Goal: Task Accomplishment & Management: Use online tool/utility

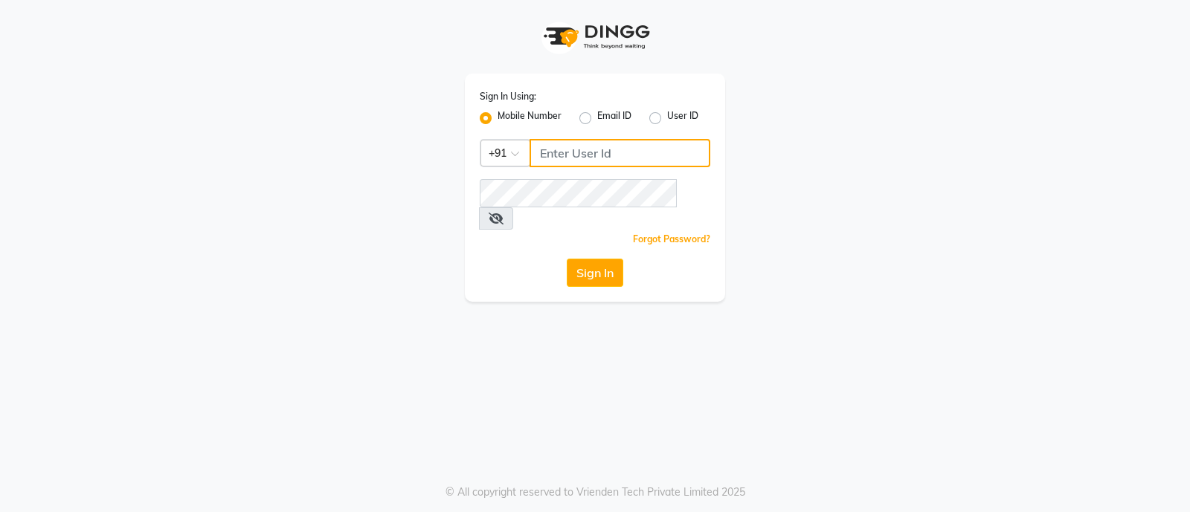
type input "8050403150"
click at [589, 259] on button "Sign In" at bounding box center [595, 273] width 57 height 28
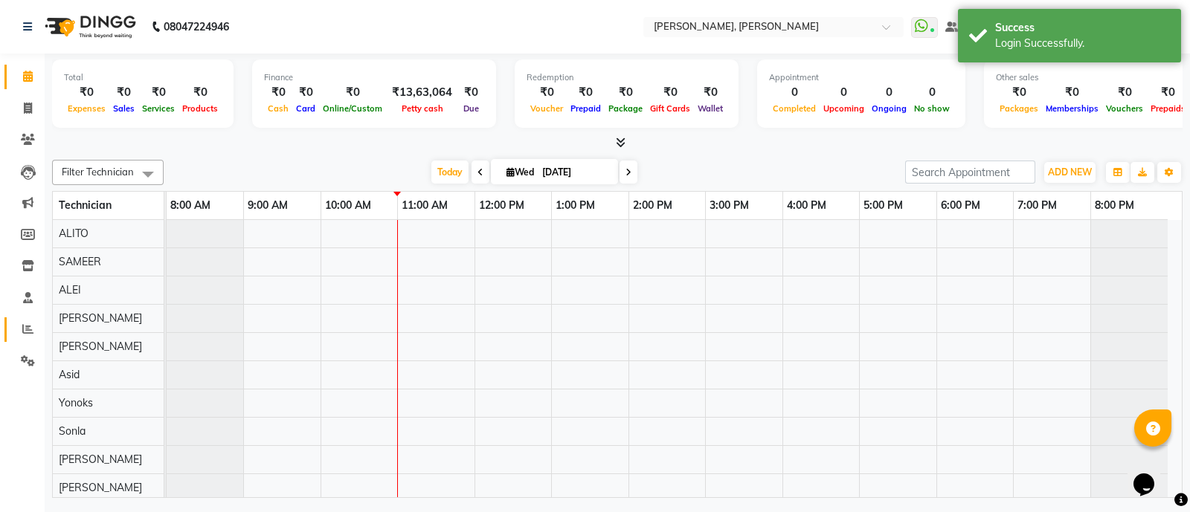
click at [26, 328] on icon at bounding box center [27, 328] width 11 height 11
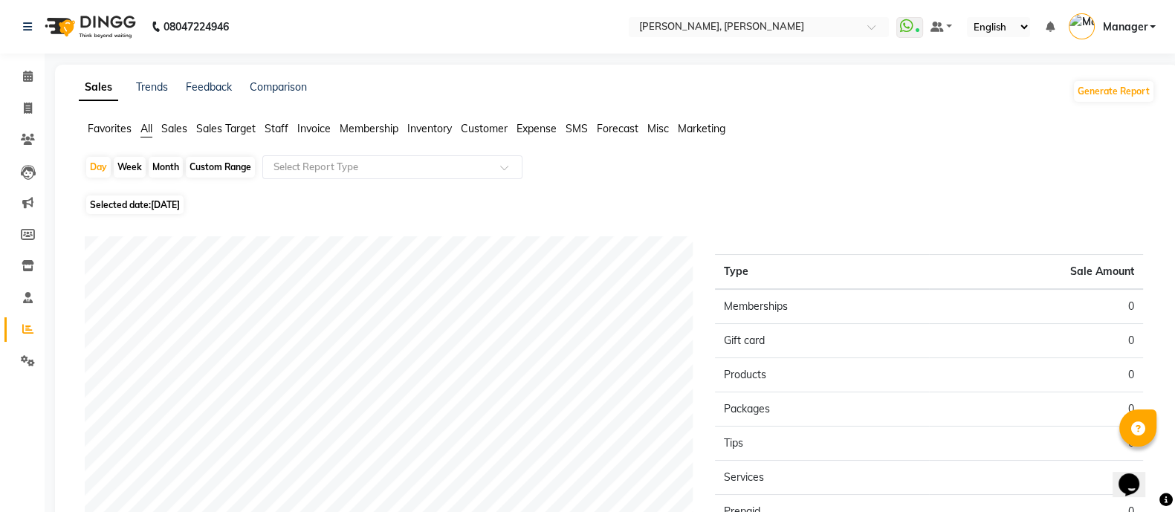
click at [267, 129] on span "Staff" at bounding box center [277, 128] width 24 height 13
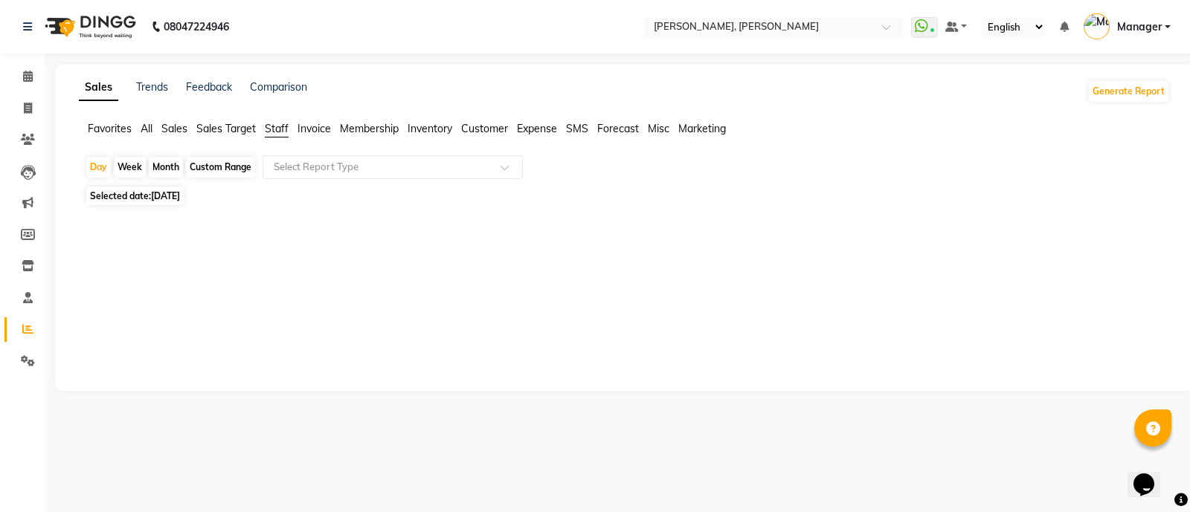
click at [130, 199] on span "Selected date: [DATE]" at bounding box center [134, 196] width 97 height 19
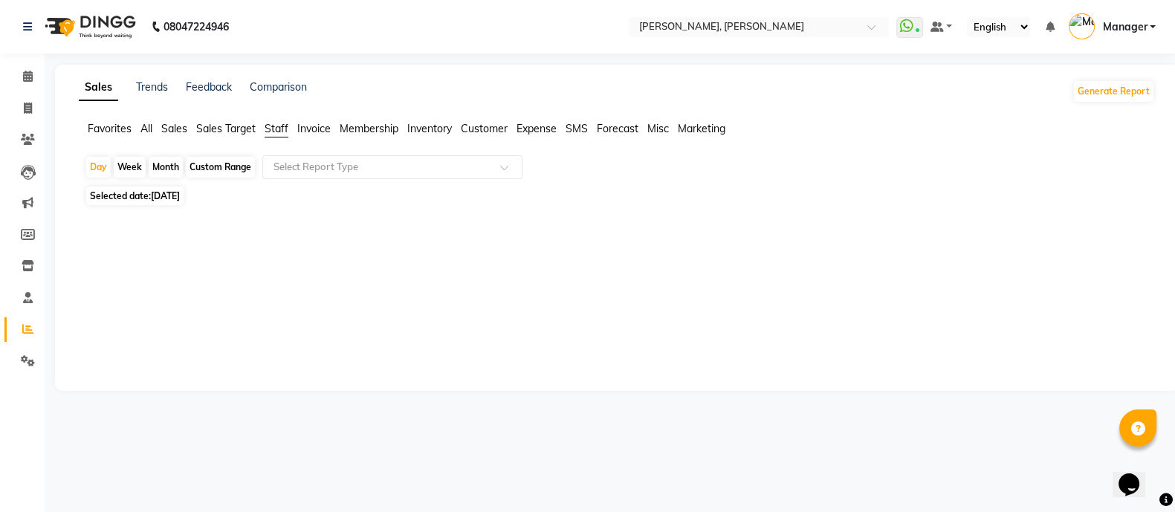
select select "9"
select select "2025"
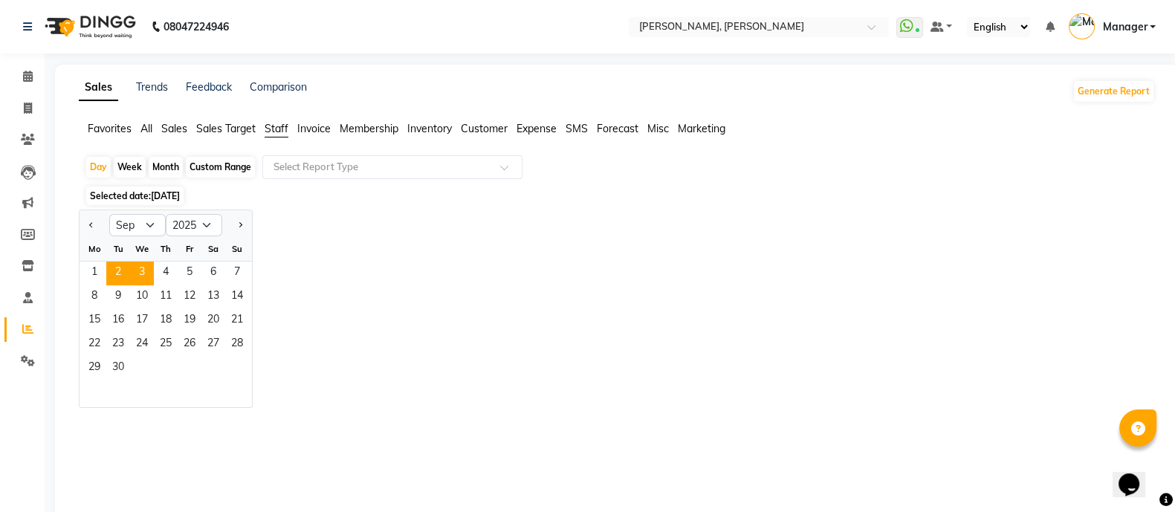
click at [117, 274] on span "2" at bounding box center [118, 274] width 24 height 24
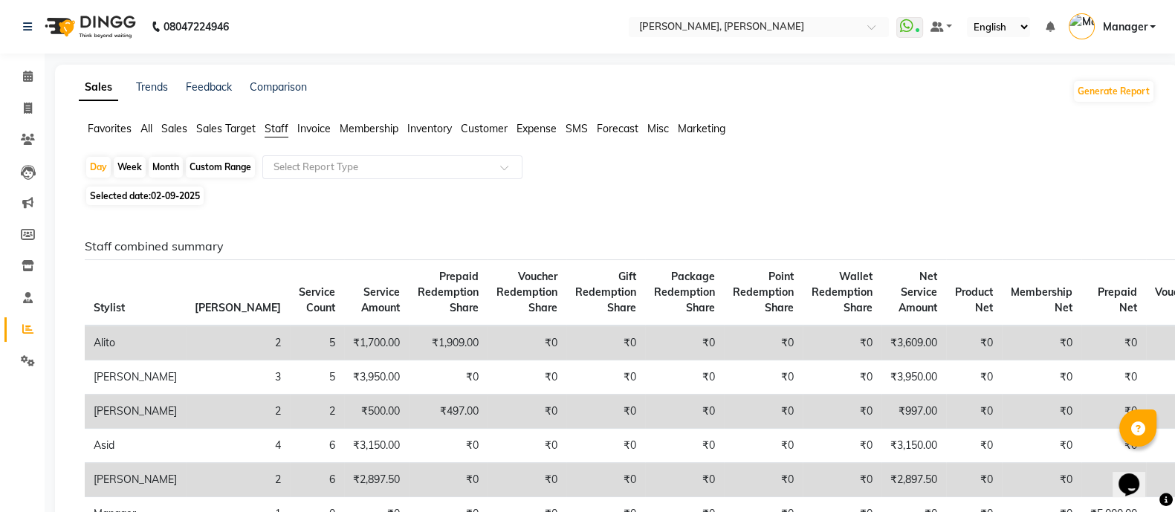
click at [161, 166] on div "Month" at bounding box center [166, 167] width 34 height 21
select select "9"
select select "2025"
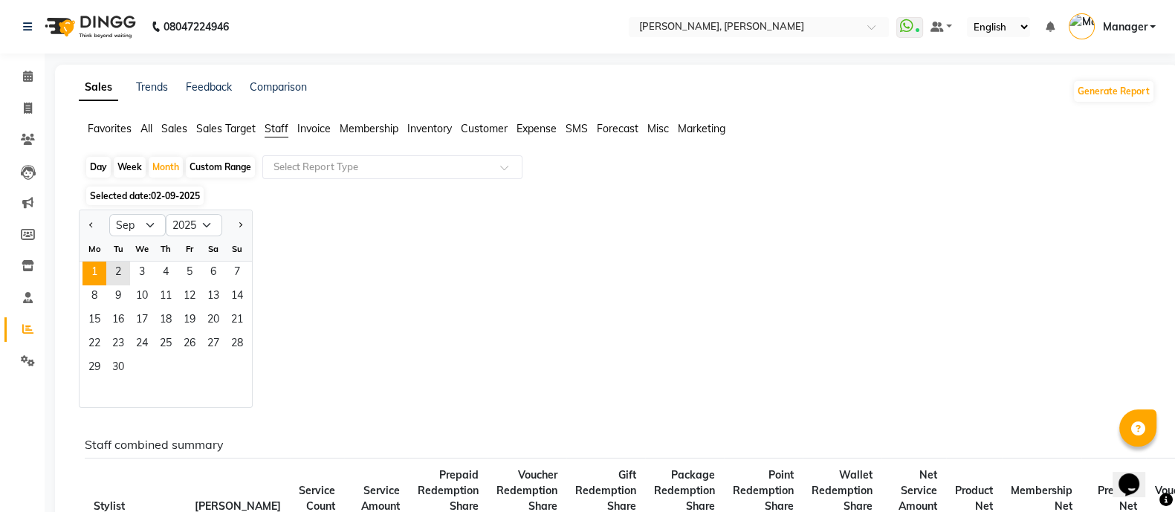
click at [84, 272] on span "1" at bounding box center [95, 274] width 24 height 24
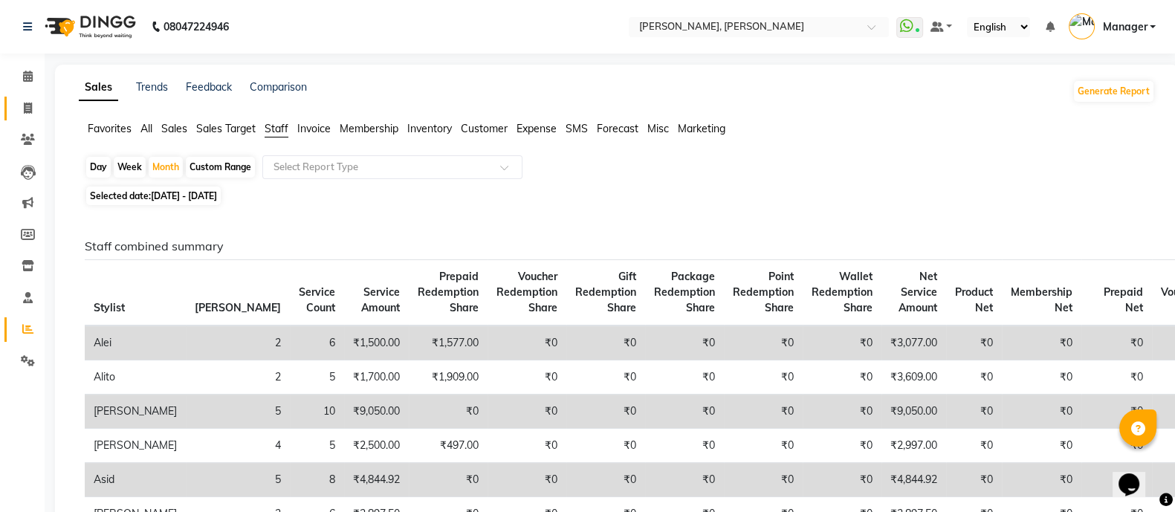
click at [15, 115] on span at bounding box center [28, 108] width 26 height 17
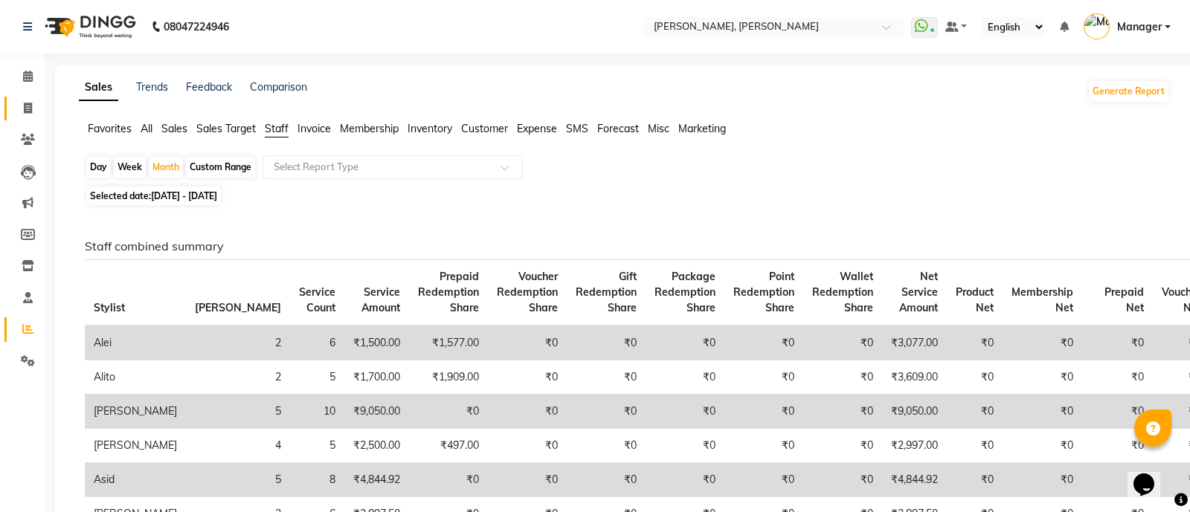
select select "3767"
select select "service"
